Goal: Task Accomplishment & Management: Manage account settings

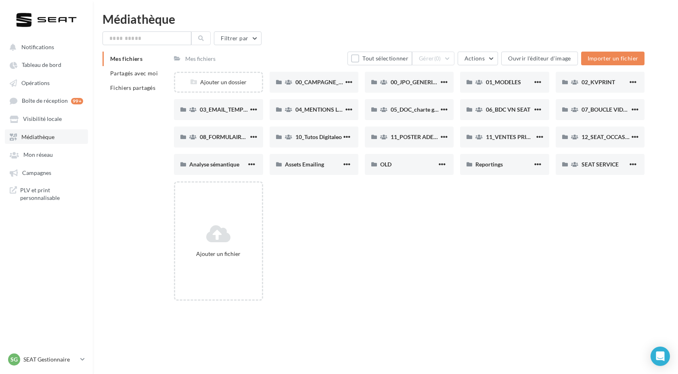
click at [57, 136] on link "Médiathèque" at bounding box center [46, 136] width 83 height 15
click at [516, 81] on span "01_MODELES" at bounding box center [503, 82] width 35 height 7
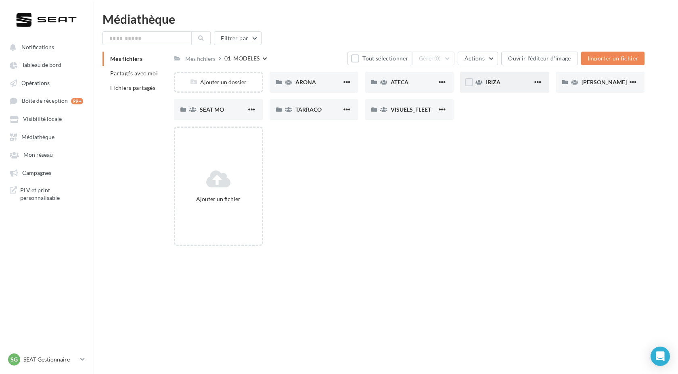
click at [495, 91] on div "IBIZA" at bounding box center [504, 82] width 89 height 21
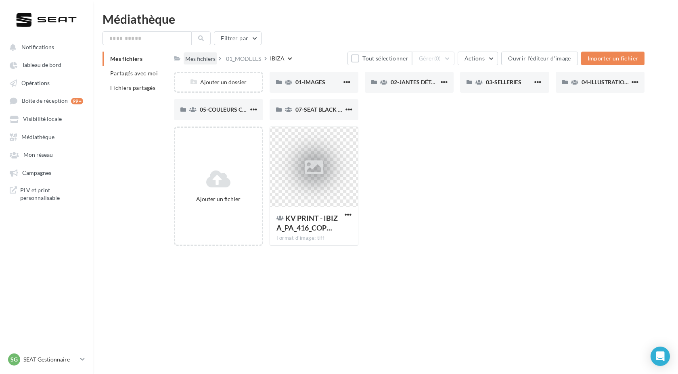
click at [197, 57] on div "Mes fichiers" at bounding box center [200, 59] width 30 height 8
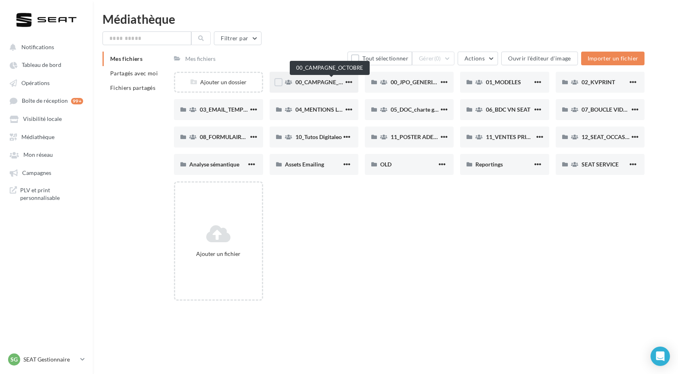
click at [338, 83] on span "00_CAMPAGNE_OCTOBRE" at bounding box center [329, 82] width 69 height 7
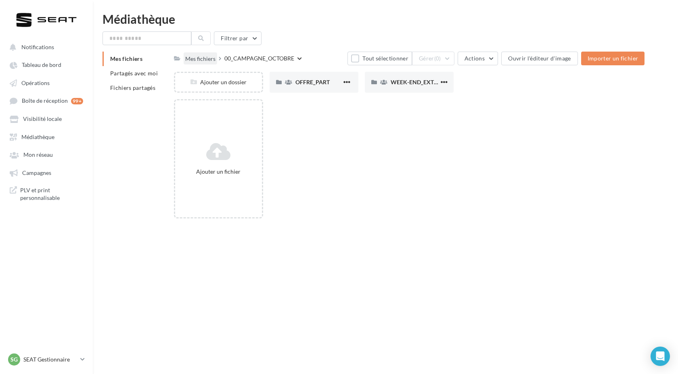
click at [202, 60] on div "Mes fichiers" at bounding box center [200, 59] width 30 height 8
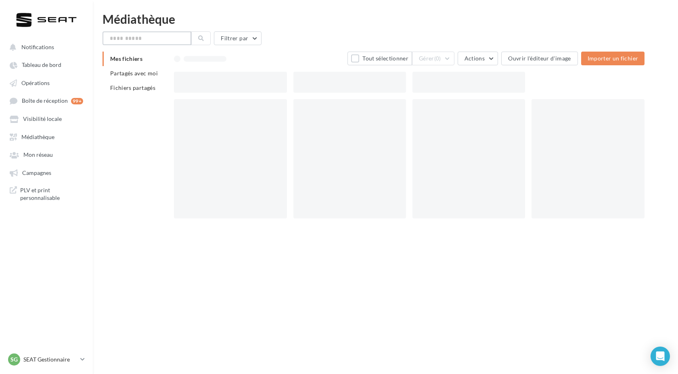
click at [161, 39] on input "text" at bounding box center [146, 38] width 89 height 14
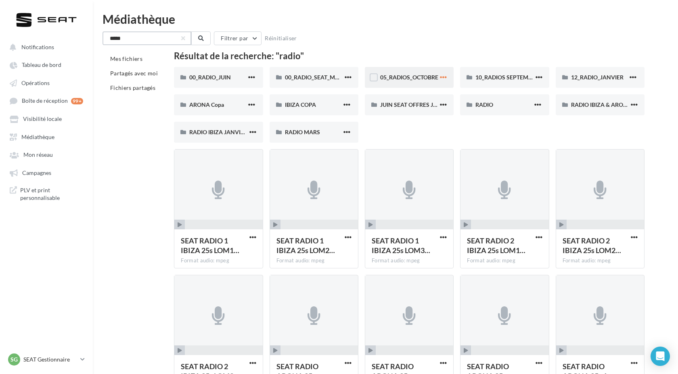
type input "*****"
click at [445, 75] on span "button" at bounding box center [443, 77] width 7 height 7
click at [407, 94] on button "Modifier les informations" at bounding box center [404, 93] width 90 height 21
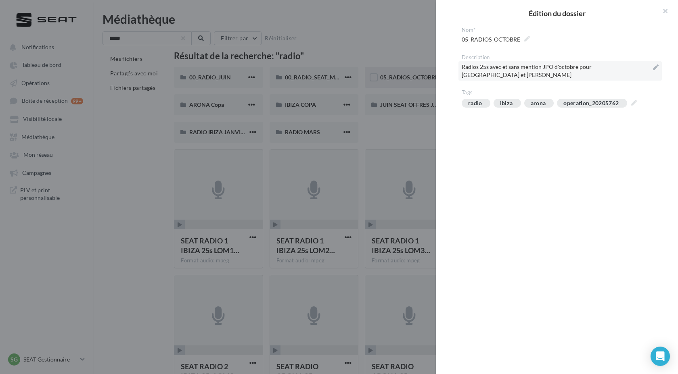
click at [514, 65] on span "Radios 25s avec et sans mention JPO d'octobre pour [GEOGRAPHIC_DATA] et [PERSON…" at bounding box center [559, 70] width 197 height 19
click at [0, 0] on textarea "**********" at bounding box center [0, 0] width 0 height 0
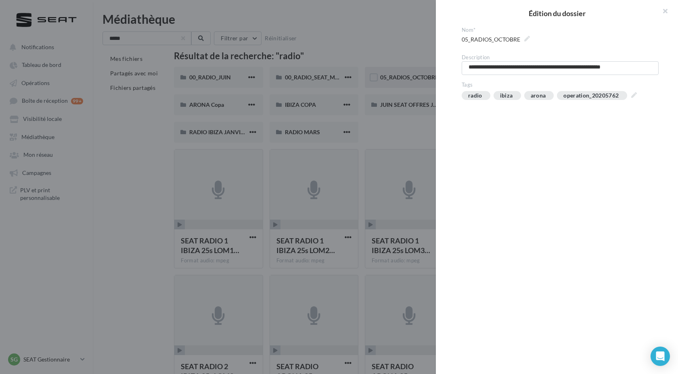
click at [584, 23] on div "Édition du dossier" at bounding box center [557, 13] width 242 height 27
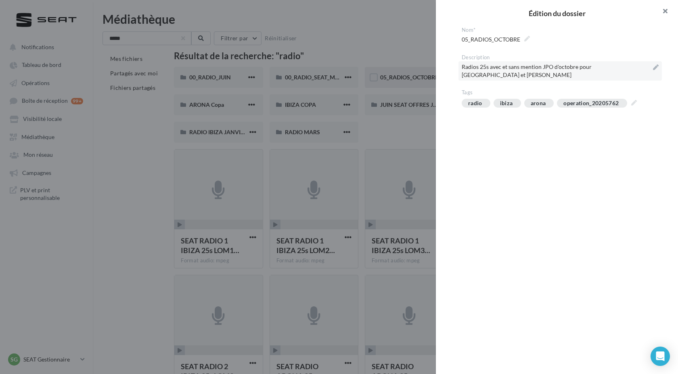
click at [659, 8] on button "button" at bounding box center [661, 12] width 32 height 24
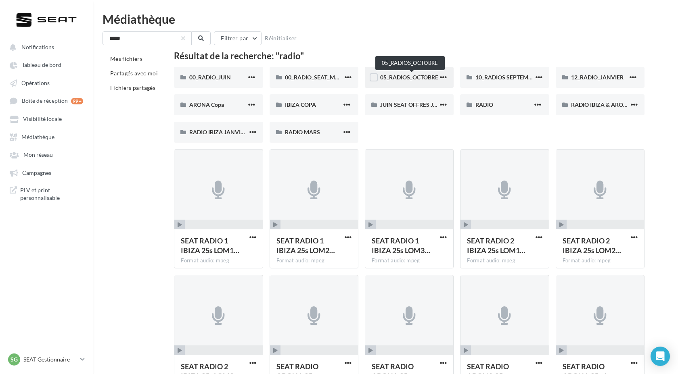
click at [413, 77] on span "05_RADIOS_OCTOBRE" at bounding box center [409, 77] width 58 height 7
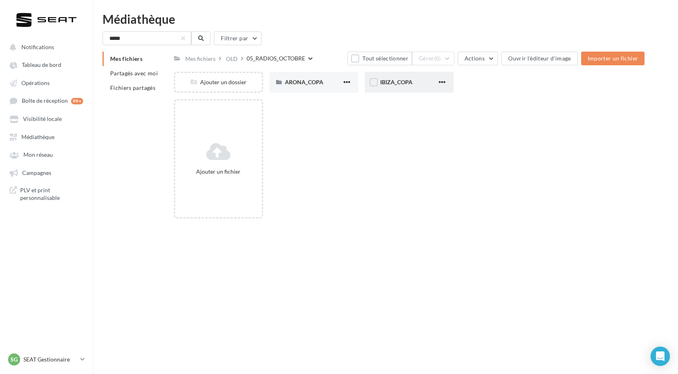
click at [416, 86] on div "IBIZA_COPA" at bounding box center [408, 82] width 57 height 8
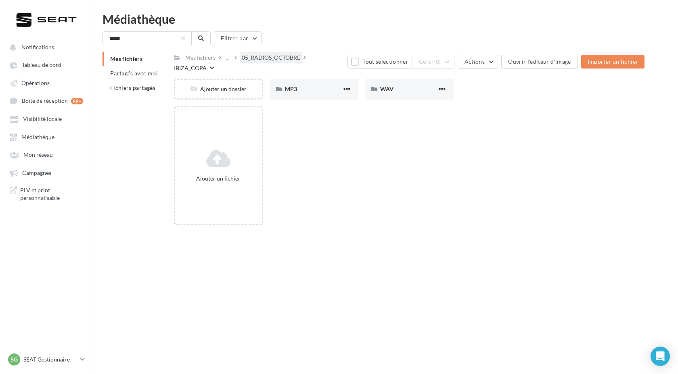
click at [280, 61] on div "05_RADIOS_OCTOBRE" at bounding box center [271, 58] width 58 height 8
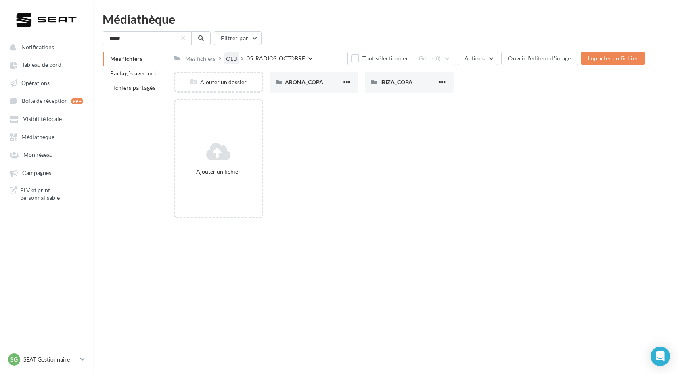
click at [231, 60] on div "OLD" at bounding box center [232, 59] width 12 height 8
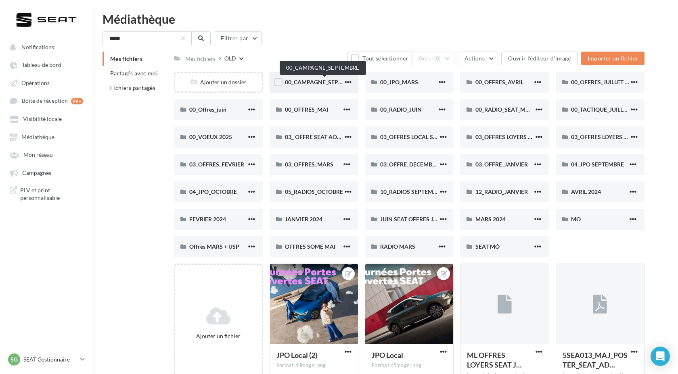
click at [319, 82] on span "00_CAMPAGNE_SEPTEMBRE" at bounding box center [322, 82] width 75 height 7
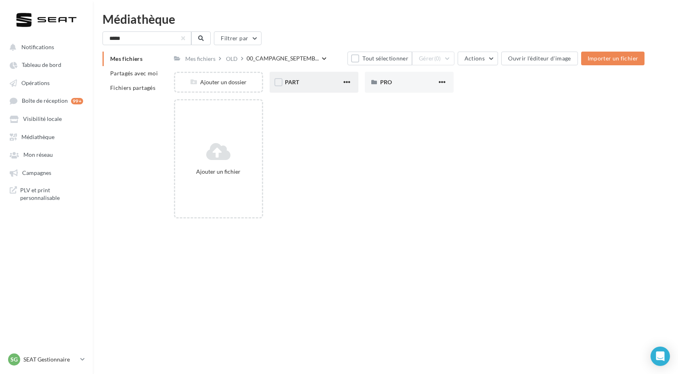
click at [301, 84] on div "PART" at bounding box center [313, 82] width 57 height 8
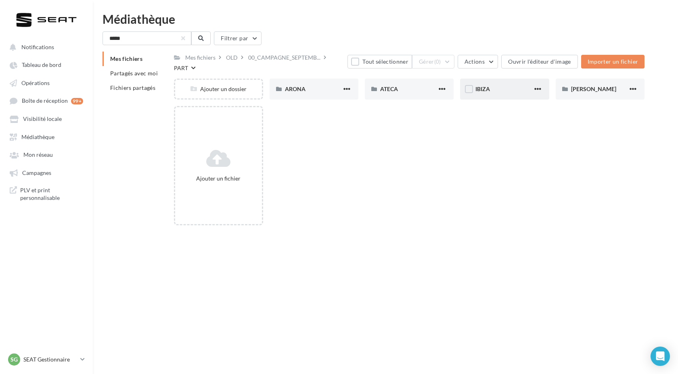
click at [508, 87] on div "IBIZA" at bounding box center [503, 89] width 57 height 8
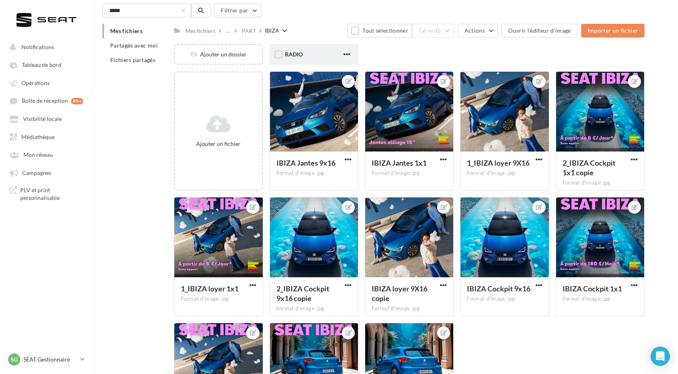
click at [317, 53] on div "RADIO" at bounding box center [313, 54] width 57 height 8
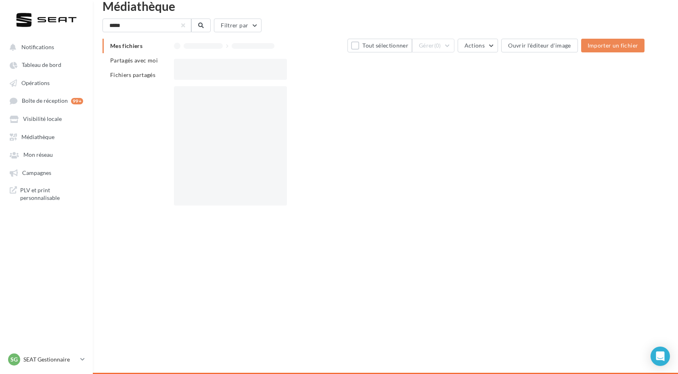
scroll to position [13, 0]
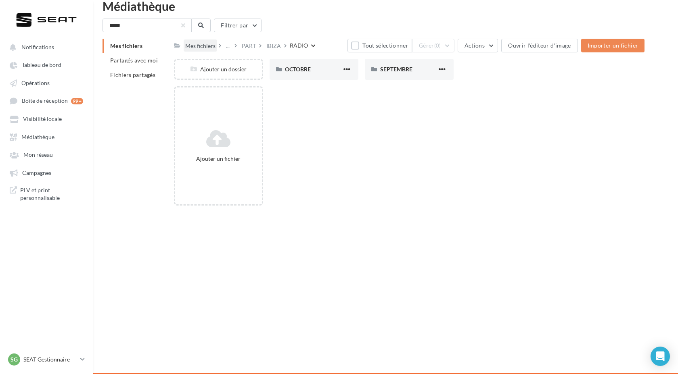
click at [200, 47] on div "Mes fichiers" at bounding box center [200, 46] width 30 height 8
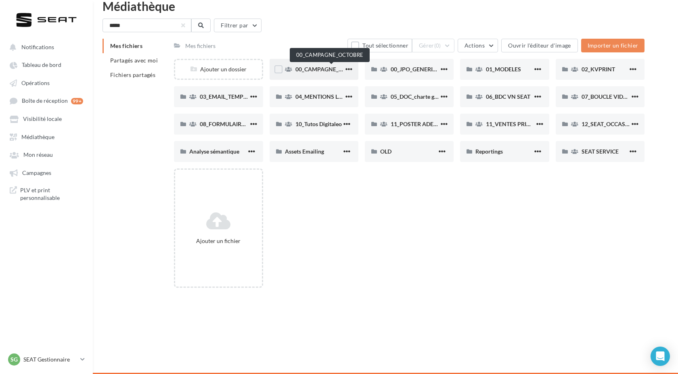
click at [318, 67] on span "00_CAMPAGNE_OCTOBRE" at bounding box center [329, 69] width 69 height 7
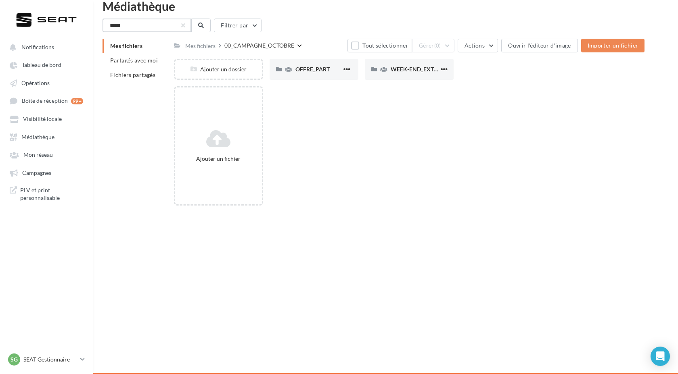
click at [158, 20] on input "*****" at bounding box center [146, 26] width 89 height 14
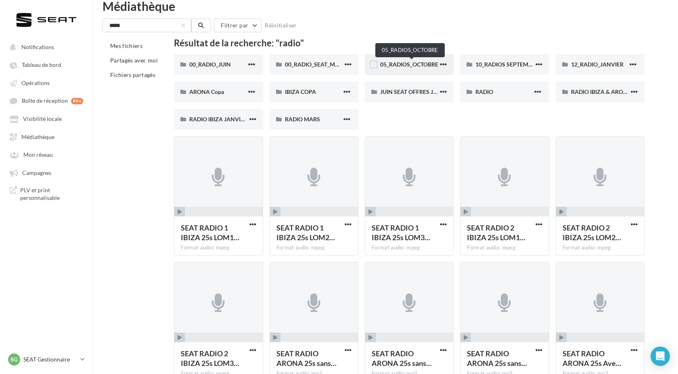
click at [426, 66] on span "05_RADIOS_OCTOBRE" at bounding box center [409, 64] width 58 height 7
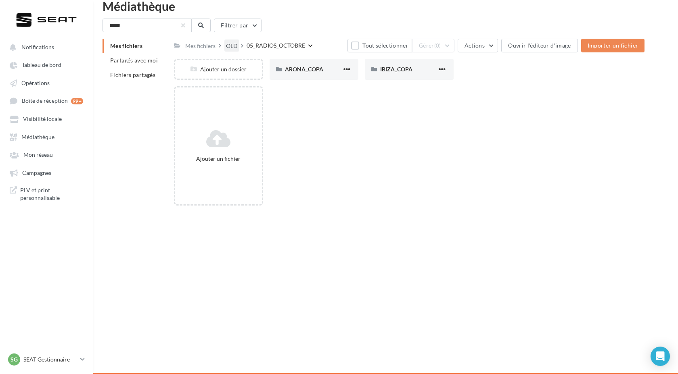
click at [230, 45] on div "OLD" at bounding box center [232, 46] width 12 height 8
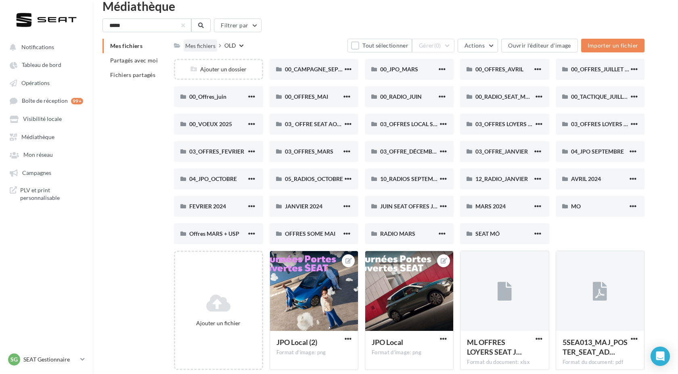
click at [208, 46] on div "Mes fichiers" at bounding box center [200, 46] width 30 height 8
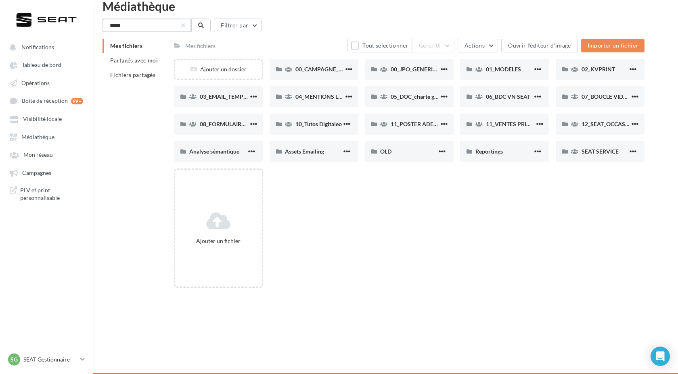
click at [164, 31] on input "*****" at bounding box center [146, 26] width 89 height 14
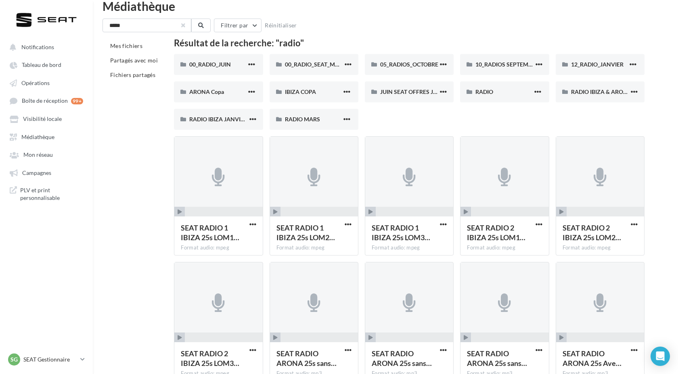
click at [182, 24] on button "button" at bounding box center [183, 25] width 3 height 3
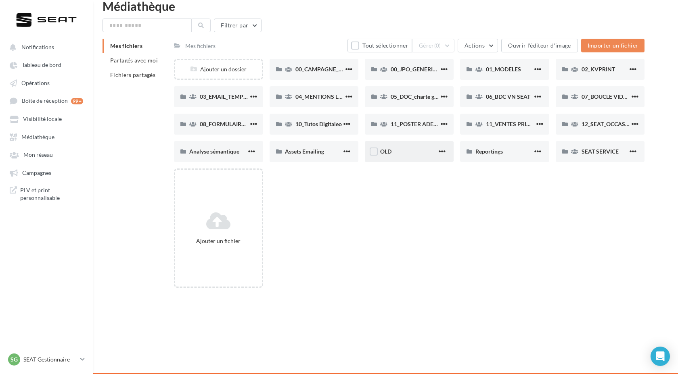
click at [405, 155] on div "OLD" at bounding box center [408, 152] width 57 height 8
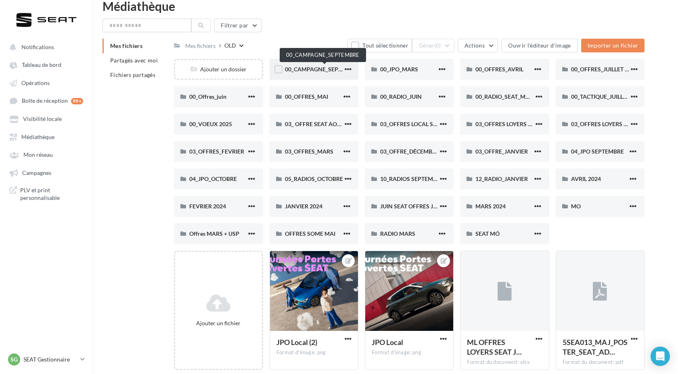
click at [315, 71] on span "00_CAMPAGNE_SEPTEMBRE" at bounding box center [322, 69] width 75 height 7
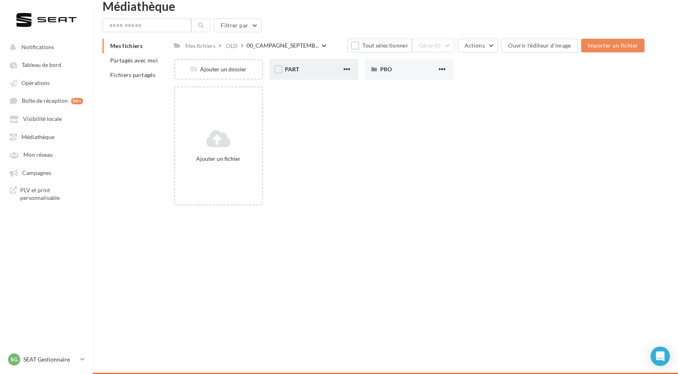
click at [303, 72] on div "PART" at bounding box center [313, 69] width 57 height 8
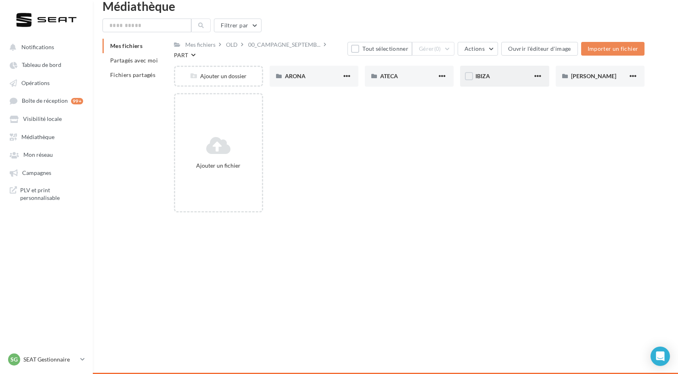
click at [522, 81] on div "IBIZA" at bounding box center [504, 76] width 89 height 21
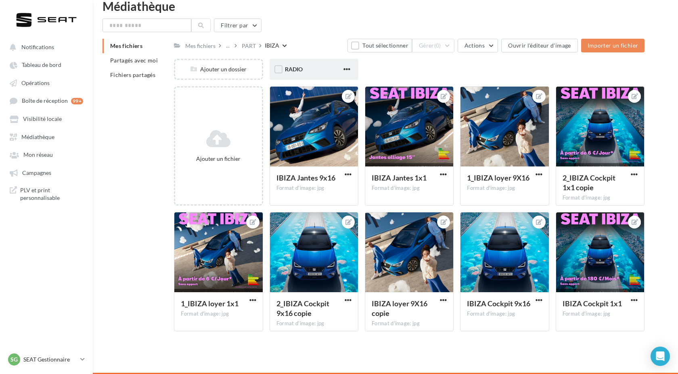
click at [313, 68] on div "RADIO" at bounding box center [313, 69] width 57 height 8
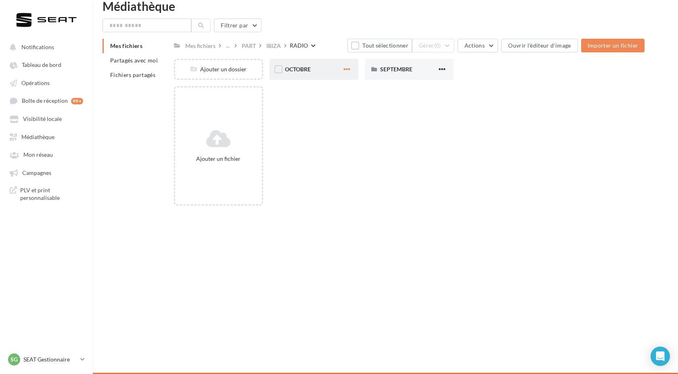
click at [348, 69] on span "button" at bounding box center [346, 69] width 7 height 7
click at [290, 106] on button "Déplacer" at bounding box center [307, 106] width 90 height 21
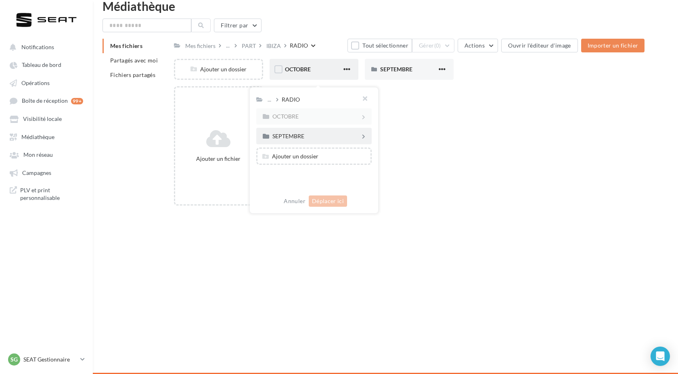
click at [286, 136] on div "SEPTEMBRE" at bounding box center [316, 137] width 88 height 6
click at [278, 99] on icon at bounding box center [277, 100] width 2 height 6
click at [361, 100] on button "button" at bounding box center [362, 100] width 32 height 24
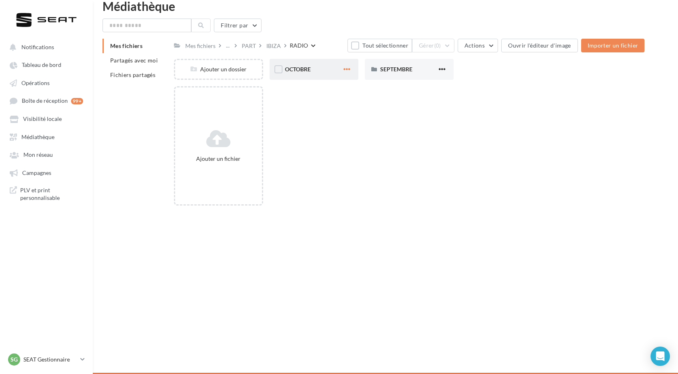
click at [347, 71] on span "button" at bounding box center [346, 69] width 7 height 7
click at [295, 102] on button "Déplacer" at bounding box center [307, 106] width 90 height 21
click at [269, 100] on div "..." at bounding box center [269, 99] width 7 height 11
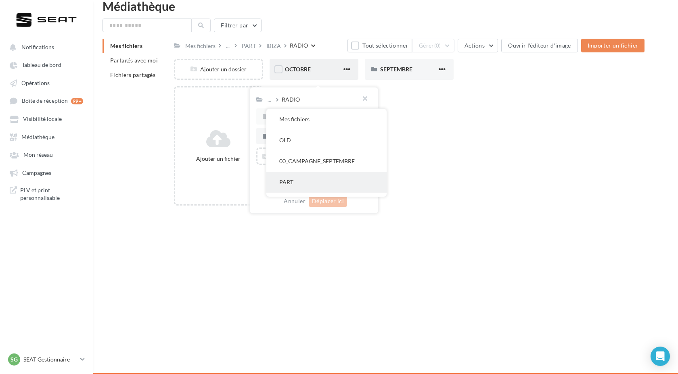
click at [311, 175] on button "PART" at bounding box center [326, 182] width 120 height 21
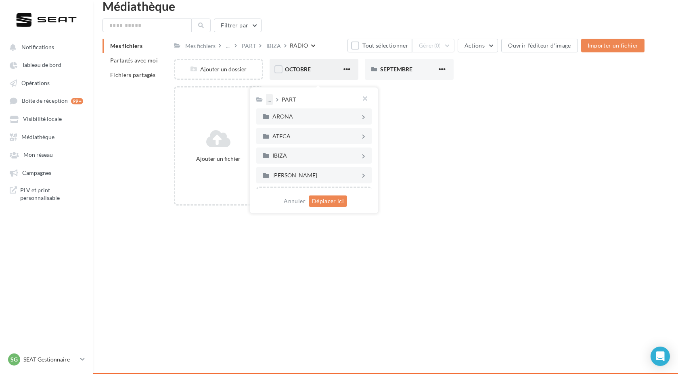
click at [270, 100] on div "..." at bounding box center [269, 99] width 7 height 11
click at [295, 121] on button "Mes fichiers" at bounding box center [326, 119] width 120 height 21
click at [328, 116] on div "00_CAMPAGNE_OCTOBRE" at bounding box center [316, 117] width 88 height 6
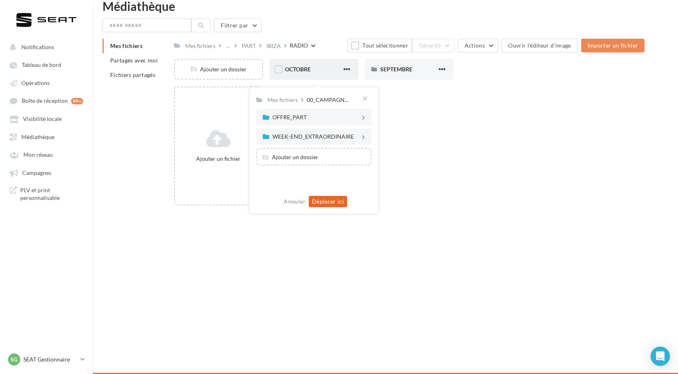
click at [328, 201] on button "Déplacer ici" at bounding box center [328, 201] width 38 height 11
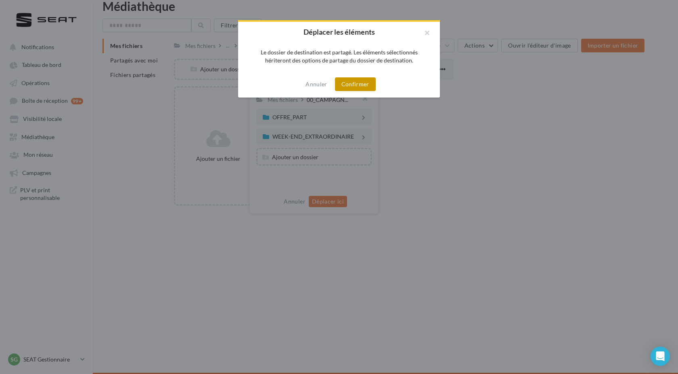
click at [355, 82] on button "Confirmer" at bounding box center [355, 84] width 41 height 14
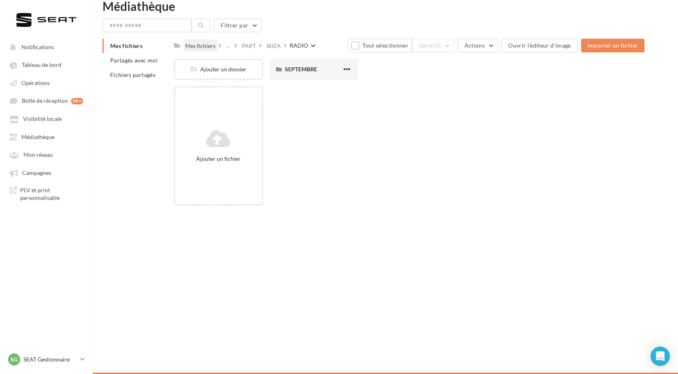
click at [200, 48] on div "Mes fichiers" at bounding box center [200, 46] width 30 height 8
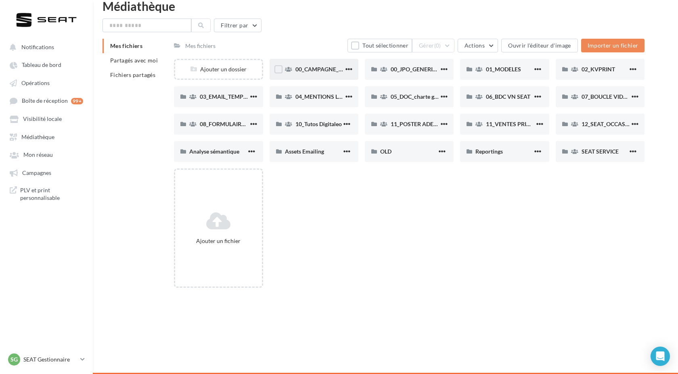
click at [314, 77] on div "00_CAMPAGNE_OCTOBRE" at bounding box center [313, 69] width 89 height 21
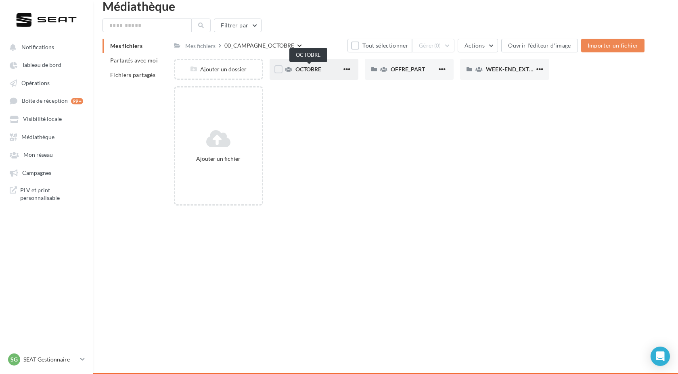
click at [305, 65] on div "OCTOBRE" at bounding box center [313, 69] width 89 height 21
click at [315, 71] on div "OFFRE" at bounding box center [318, 69] width 46 height 8
click at [255, 46] on div "OCTOBRE" at bounding box center [255, 46] width 26 height 8
click at [282, 46] on div "00_CAMPAGNE_OCTOBRE" at bounding box center [261, 46] width 70 height 8
click at [347, 68] on span "button" at bounding box center [346, 69] width 7 height 7
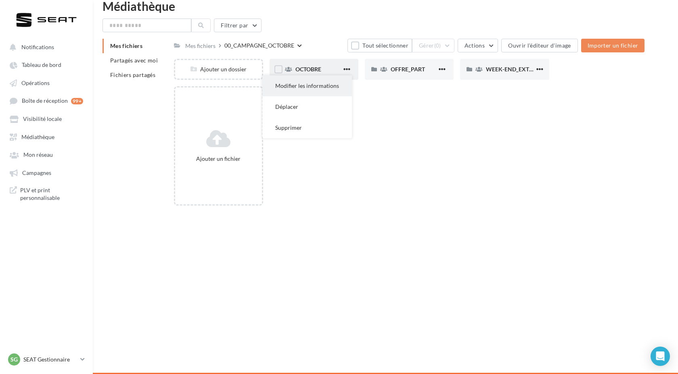
click at [326, 92] on button "Modifier les informations" at bounding box center [307, 85] width 90 height 21
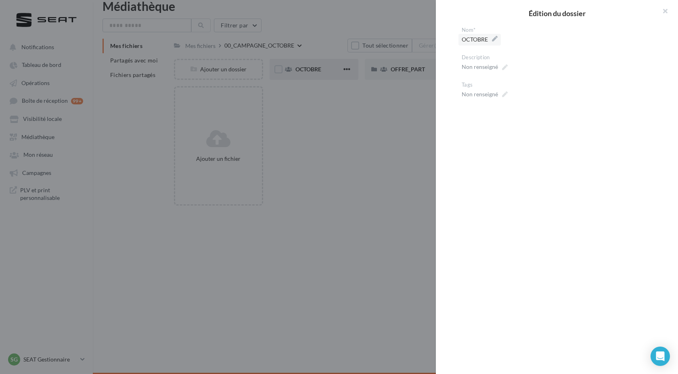
click at [467, 37] on span "OCTOBRE" at bounding box center [479, 39] width 36 height 11
click at [0, 0] on textarea "*******" at bounding box center [0, 0] width 0 height 0
click at [469, 41] on textarea "*******" at bounding box center [559, 41] width 197 height 14
type textarea "********"
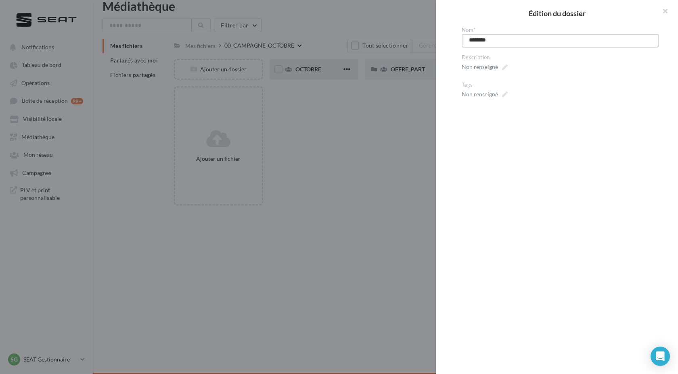
type textarea "*********"
type textarea "**********"
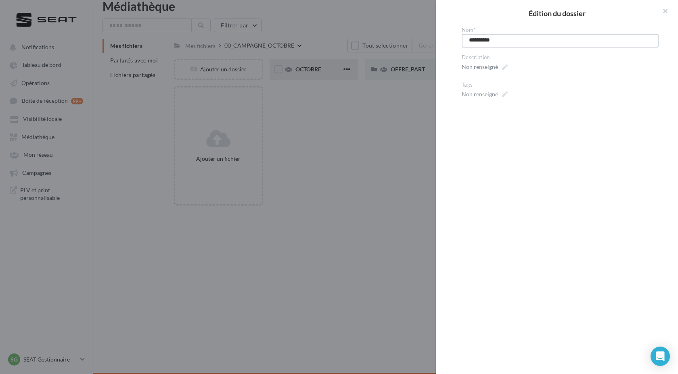
type textarea "**********"
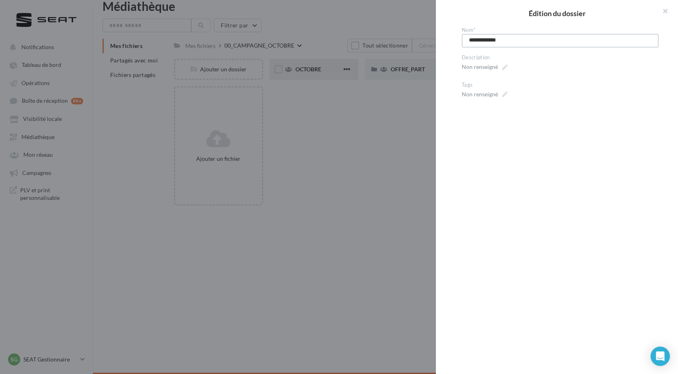
type textarea "**********"
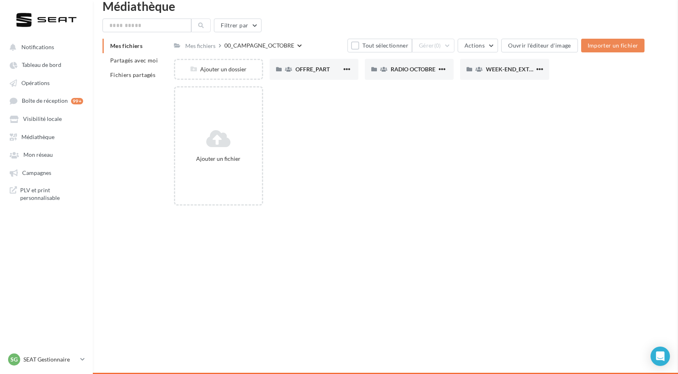
click at [324, 68] on span "OFFRE_PART" at bounding box center [312, 69] width 34 height 7
click at [280, 44] on div "00_CAMPAGNE_OCTOBRE" at bounding box center [261, 46] width 70 height 8
click at [426, 75] on div "RADIO OCTOBRE" at bounding box center [409, 69] width 89 height 21
click at [298, 73] on div "OFFRE" at bounding box center [313, 69] width 89 height 21
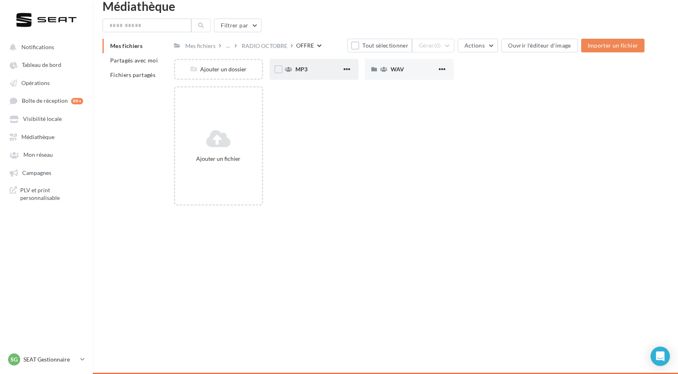
click at [317, 68] on div "MP3" at bounding box center [318, 69] width 46 height 8
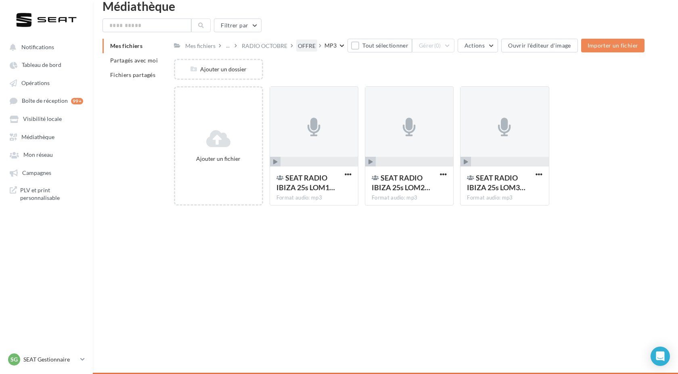
click at [308, 46] on div "OFFRE" at bounding box center [307, 46] width 18 height 8
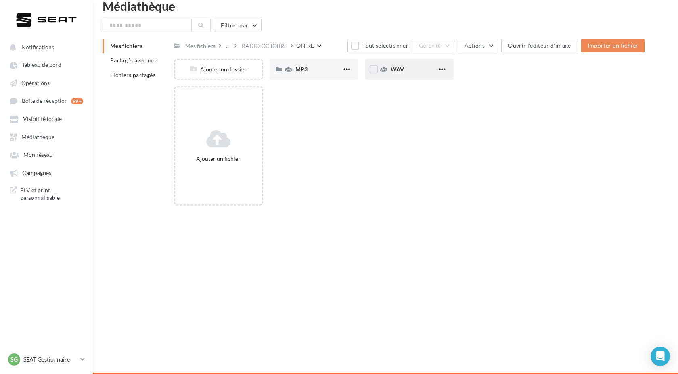
click at [410, 67] on div "WAV" at bounding box center [413, 69] width 46 height 8
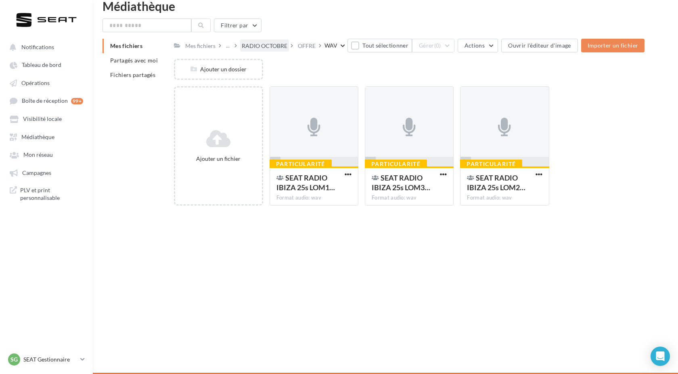
click at [245, 44] on div "RADIO OCTOBRE" at bounding box center [265, 46] width 46 height 8
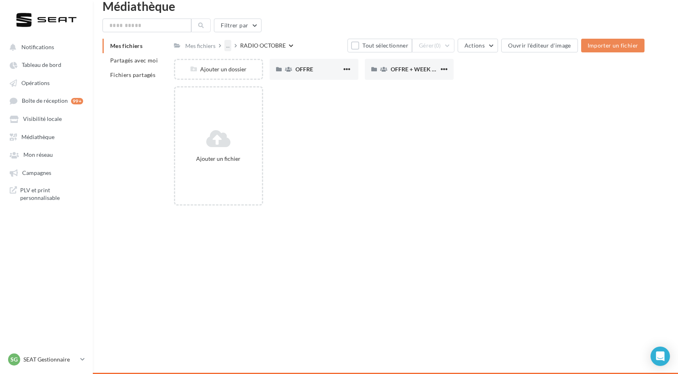
click at [227, 46] on div "..." at bounding box center [227, 45] width 7 height 11
click at [270, 61] on button "00_CAMPAGNE_OCTOBRE" at bounding box center [285, 65] width 120 height 21
click at [207, 47] on div "Mes fichiers" at bounding box center [200, 46] width 30 height 8
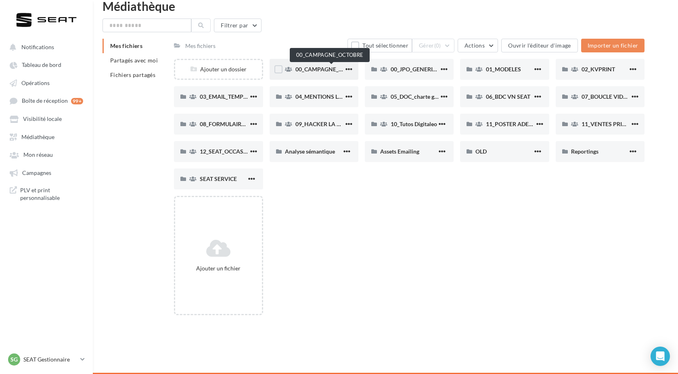
click at [337, 69] on span "00_CAMPAGNE_OCTOBRE" at bounding box center [329, 69] width 69 height 7
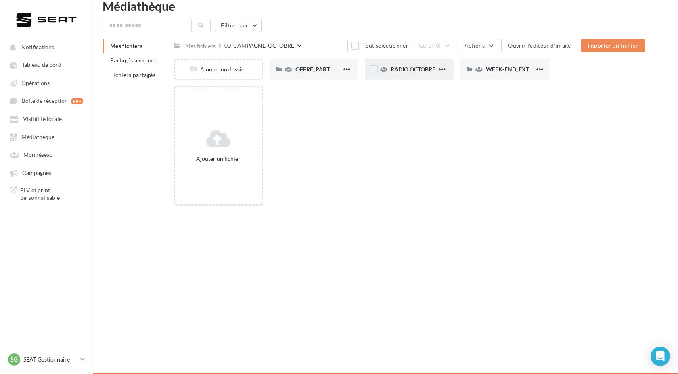
click at [409, 74] on div "RADIO OCTOBRE" at bounding box center [409, 69] width 89 height 21
click at [227, 44] on div "..." at bounding box center [227, 45] width 7 height 11
click at [207, 44] on div "Mes fichiers" at bounding box center [200, 46] width 30 height 8
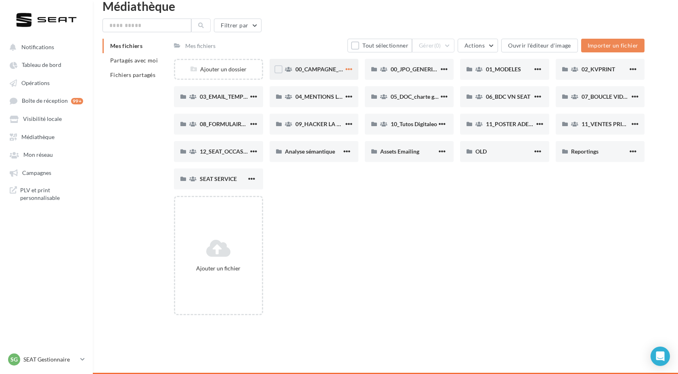
click at [348, 71] on span "button" at bounding box center [348, 69] width 7 height 7
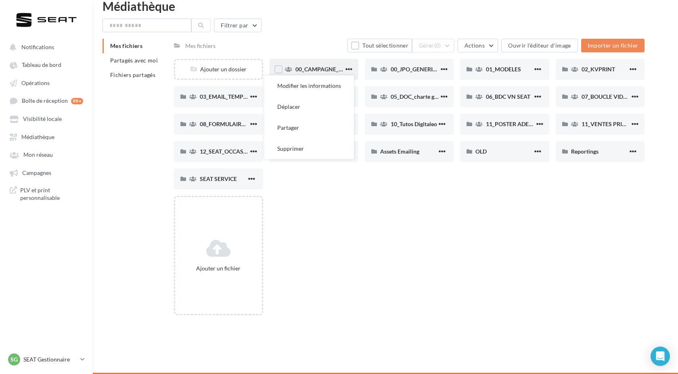
click at [311, 71] on span "00_CAMPAGNE_OCTOBRE" at bounding box center [329, 69] width 69 height 7
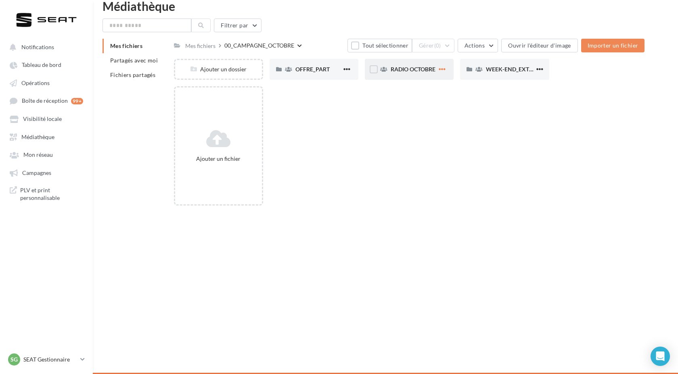
click at [445, 71] on span "button" at bounding box center [441, 69] width 7 height 7
click at [414, 107] on button "Déplacer" at bounding box center [402, 106] width 90 height 21
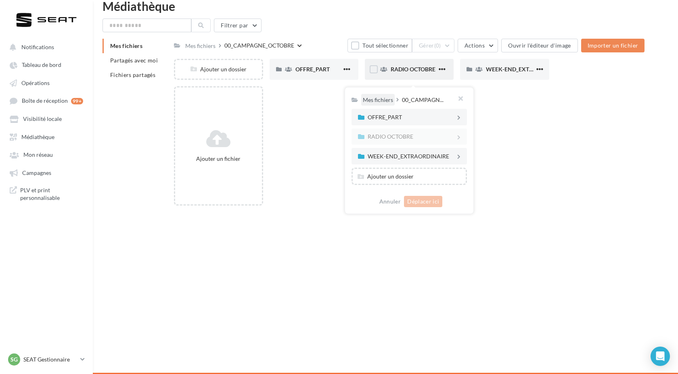
click at [376, 102] on div "Mes fichiers" at bounding box center [378, 100] width 30 height 8
click at [432, 204] on button "Déplacer ici" at bounding box center [423, 201] width 38 height 11
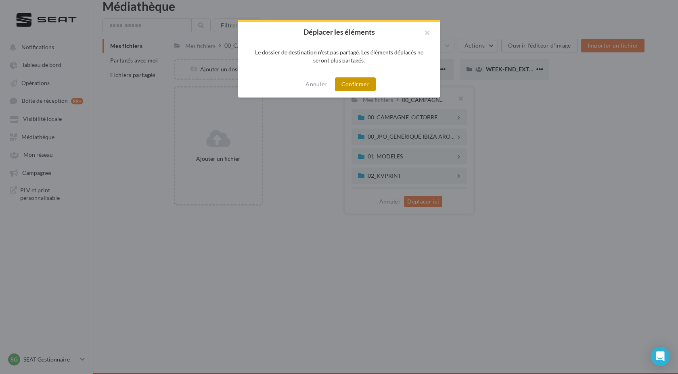
click at [356, 78] on button "Confirmer" at bounding box center [355, 84] width 41 height 14
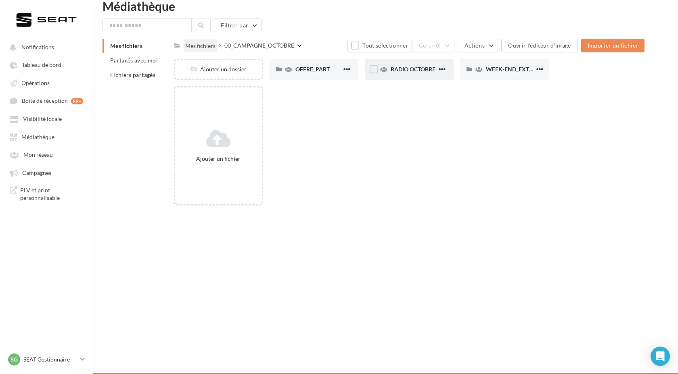
click at [207, 48] on div "Mes fichiers" at bounding box center [200, 46] width 30 height 8
click at [199, 45] on div "Mes fichiers" at bounding box center [200, 46] width 30 height 8
click at [408, 158] on div "Ajouter un fichier" at bounding box center [412, 149] width 477 height 126
click at [195, 51] on div "Mes fichiers" at bounding box center [200, 46] width 33 height 12
click at [194, 49] on div "Mes fichiers" at bounding box center [200, 46] width 30 height 8
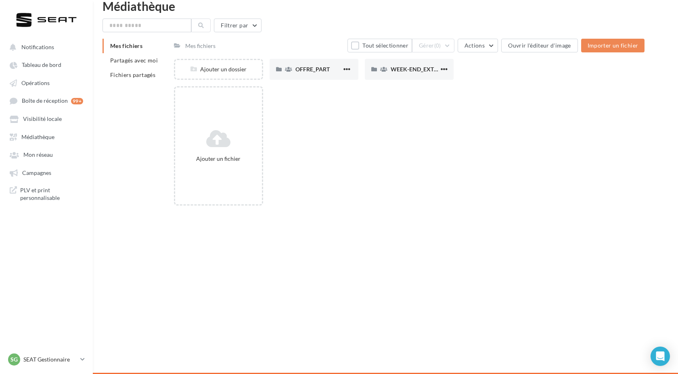
click at [173, 49] on div "Mes fichiers Partagés avec moi Fichiers partagés" at bounding box center [137, 64] width 71 height 50
click at [134, 47] on span "Mes fichiers" at bounding box center [126, 45] width 32 height 7
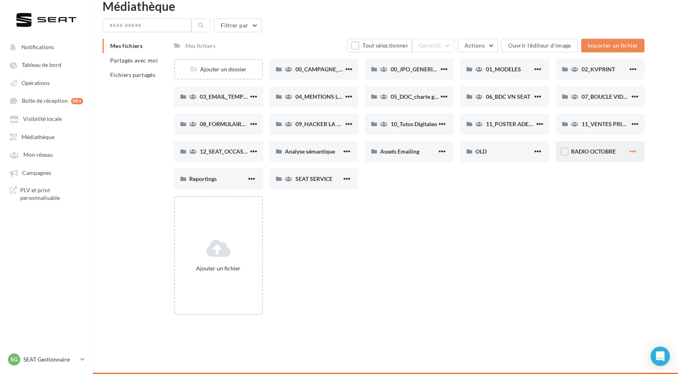
click at [635, 151] on span "button" at bounding box center [632, 151] width 7 height 7
click at [601, 171] on button "Modifier les informations" at bounding box center [593, 168] width 90 height 21
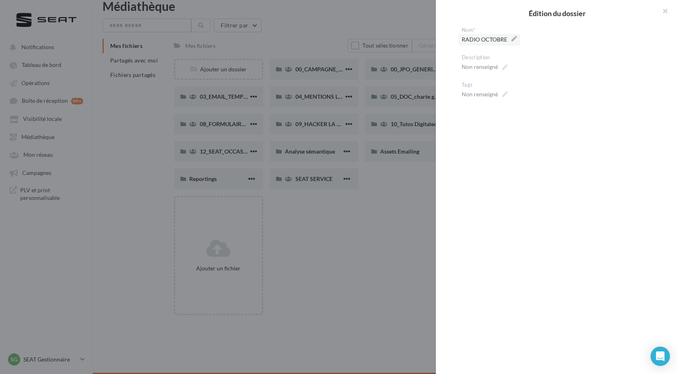
click at [473, 37] on span "RADIO OCTOBRE" at bounding box center [488, 39] width 55 height 11
click at [0, 0] on textarea "**********" at bounding box center [0, 0] width 0 height 0
click at [469, 38] on textarea "**********" at bounding box center [559, 41] width 197 height 14
type textarea "**********"
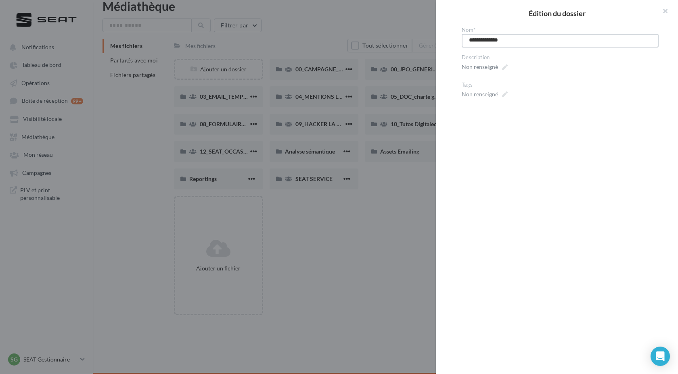
type textarea "**********"
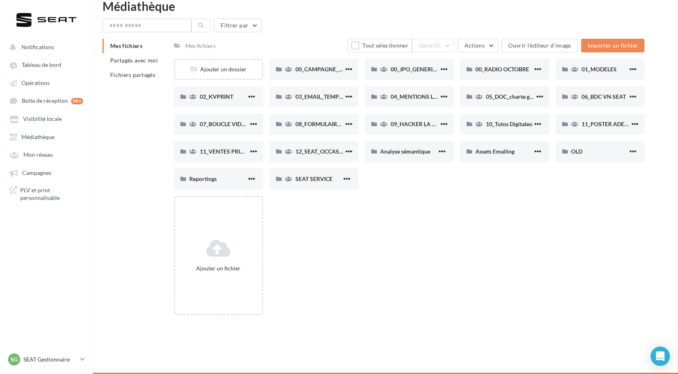
click at [512, 75] on div "00_RADIO OCTOBRE" at bounding box center [504, 69] width 89 height 21
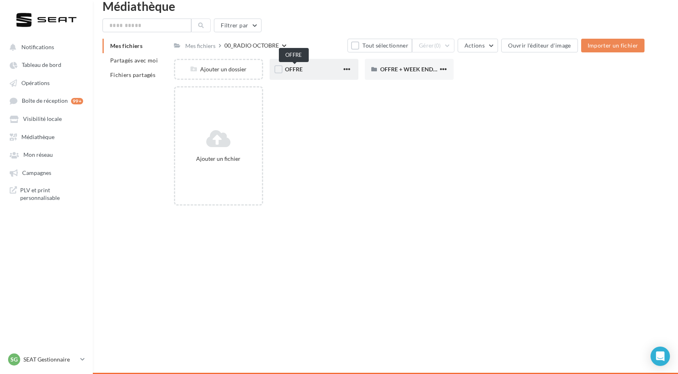
click at [302, 72] on span "OFFRE" at bounding box center [294, 69] width 18 height 7
click at [406, 69] on div "WAV" at bounding box center [408, 69] width 57 height 8
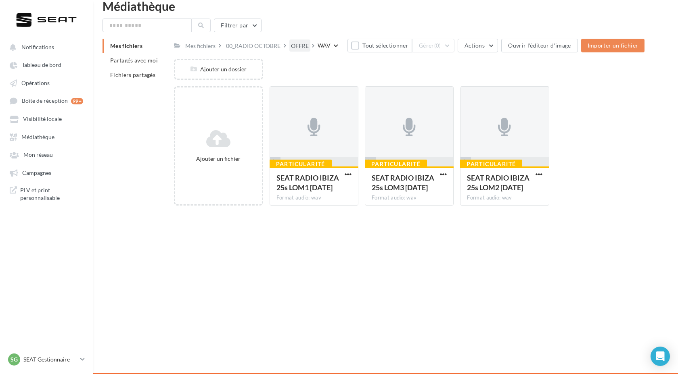
click at [296, 44] on div "OFFRE" at bounding box center [300, 46] width 18 height 8
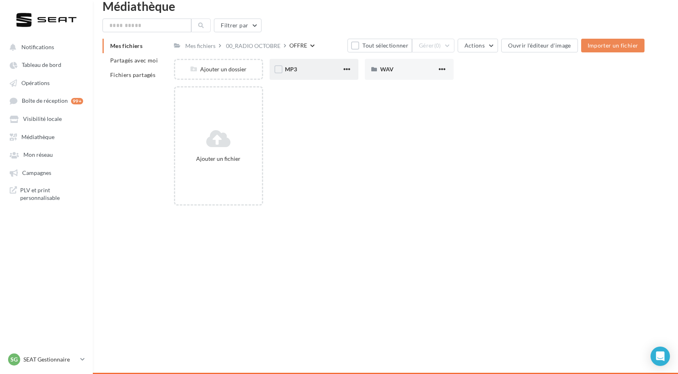
click at [297, 70] on div "MP3" at bounding box center [313, 69] width 57 height 8
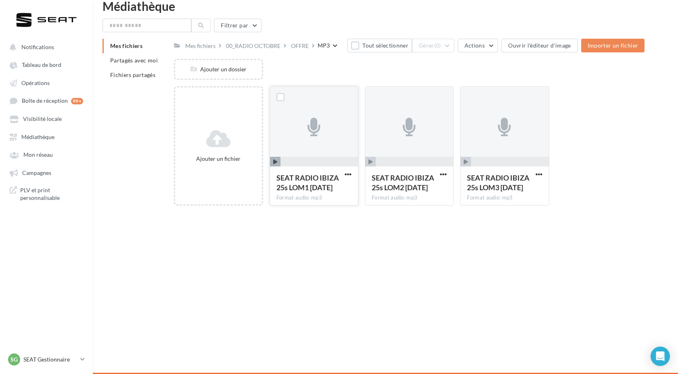
click at [315, 98] on div at bounding box center [314, 127] width 88 height 81
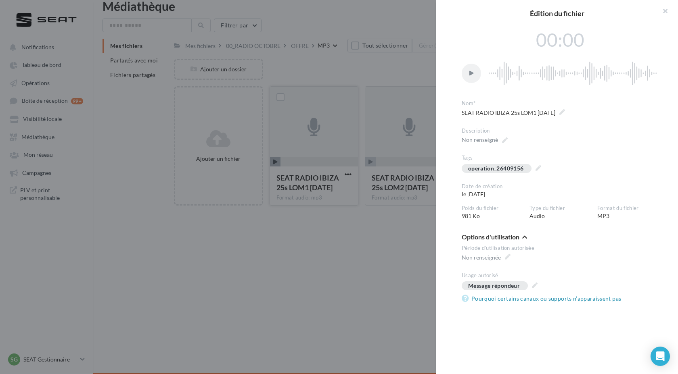
click at [315, 98] on div at bounding box center [339, 187] width 678 height 374
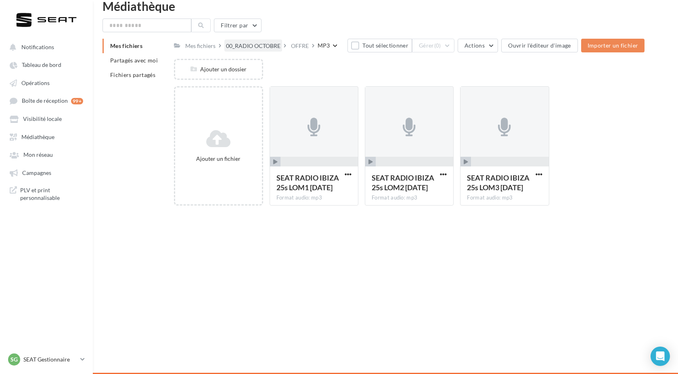
click at [248, 44] on div "00_RADIO OCTOBRE" at bounding box center [253, 46] width 54 height 8
